Goal: Find specific page/section: Find specific page/section

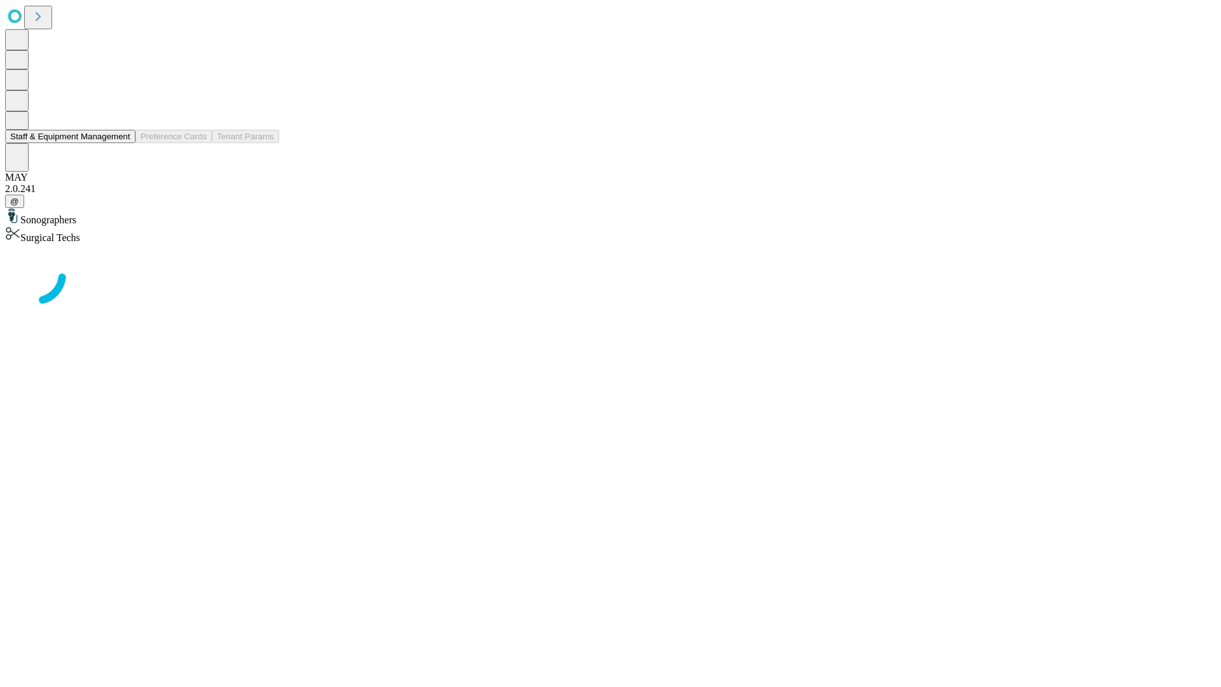
click at [121, 143] on button "Staff & Equipment Management" at bounding box center [70, 136] width 130 height 13
